Goal: Information Seeking & Learning: Learn about a topic

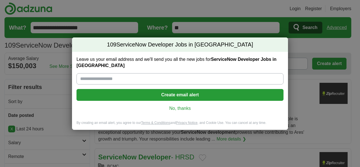
click at [184, 106] on link "No, thanks" at bounding box center [180, 108] width 198 height 6
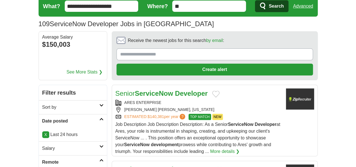
scroll to position [23, 0]
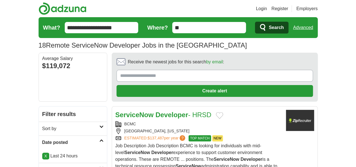
click at [155, 111] on strong "Developer" at bounding box center [171, 115] width 33 height 8
click at [267, 9] on link "Login" at bounding box center [261, 8] width 11 height 7
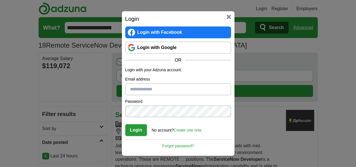
click at [158, 48] on link "Login with Google" at bounding box center [178, 48] width 106 height 12
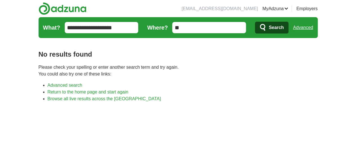
click at [65, 28] on input "**********" at bounding box center [102, 27] width 74 height 11
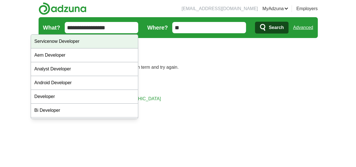
click at [54, 40] on div "Servicenow Developer" at bounding box center [84, 42] width 107 height 14
type input "**********"
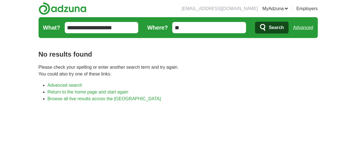
click at [284, 25] on span "Search" at bounding box center [276, 27] width 15 height 11
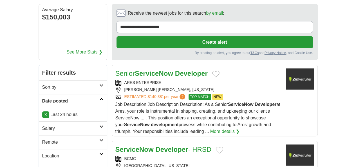
scroll to position [49, 0]
click at [83, 135] on link "Remote" at bounding box center [73, 142] width 68 height 14
click at [42, 153] on link "Remote jobs" at bounding box center [54, 155] width 25 height 5
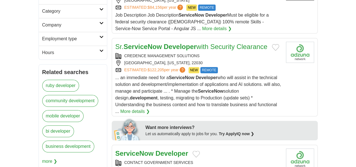
scroll to position [221, 0]
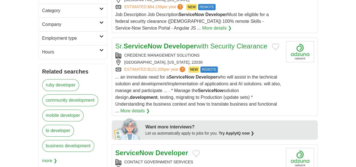
click at [164, 149] on strong "Developer" at bounding box center [171, 153] width 33 height 8
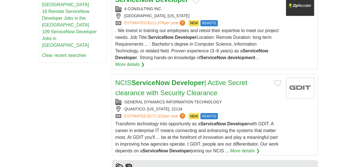
scroll to position [458, 0]
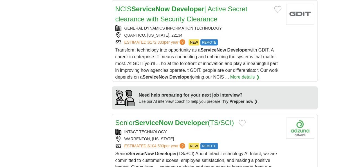
scroll to position [537, 0]
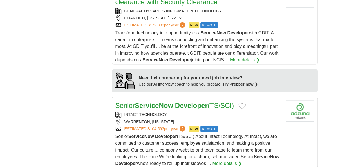
scroll to position [559, 0]
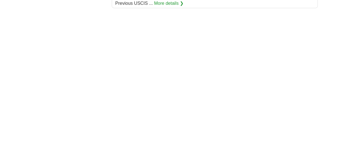
scroll to position [942, 0]
